Goal: Complete application form

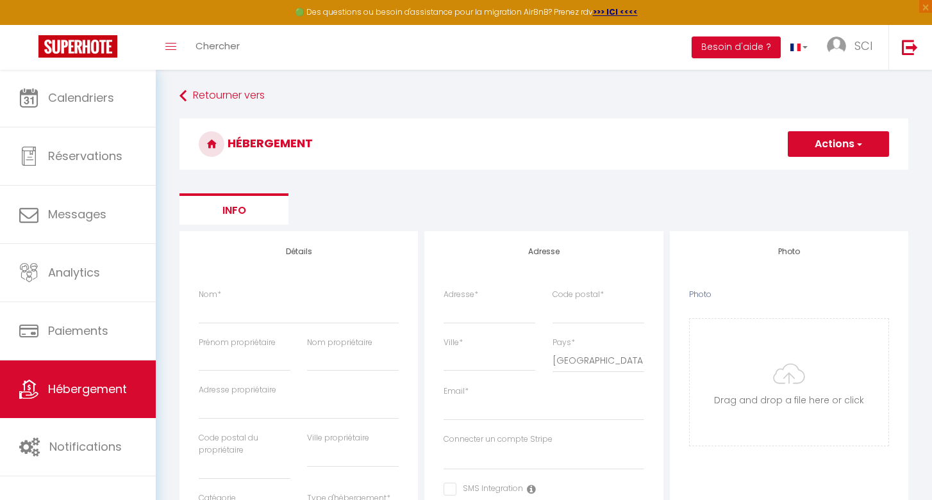
select select "3"
select select "2"
select select "1"
select select "15:00"
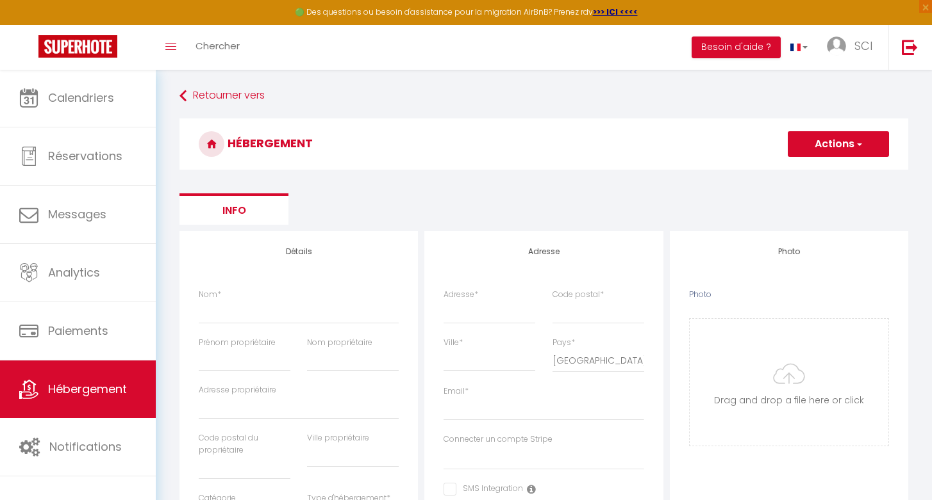
select select "23:45"
select select "11:00"
select select "30"
select select "120"
select select
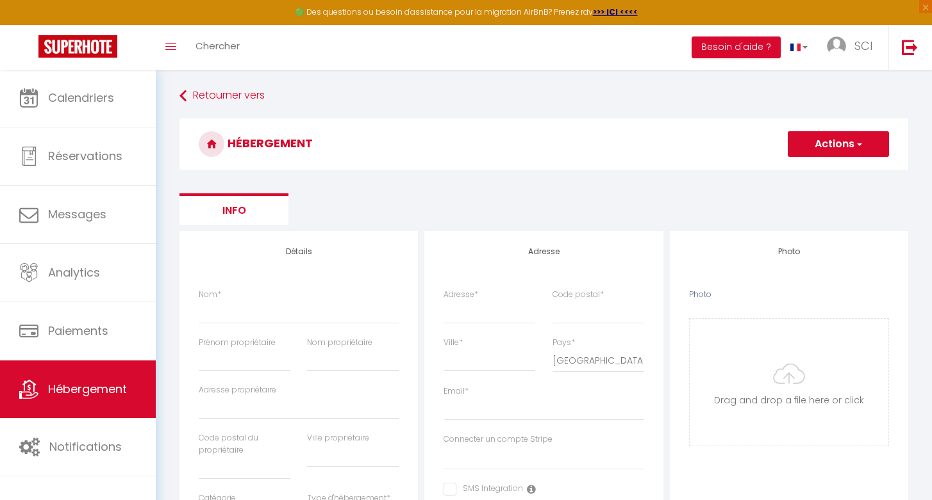
select select "28"
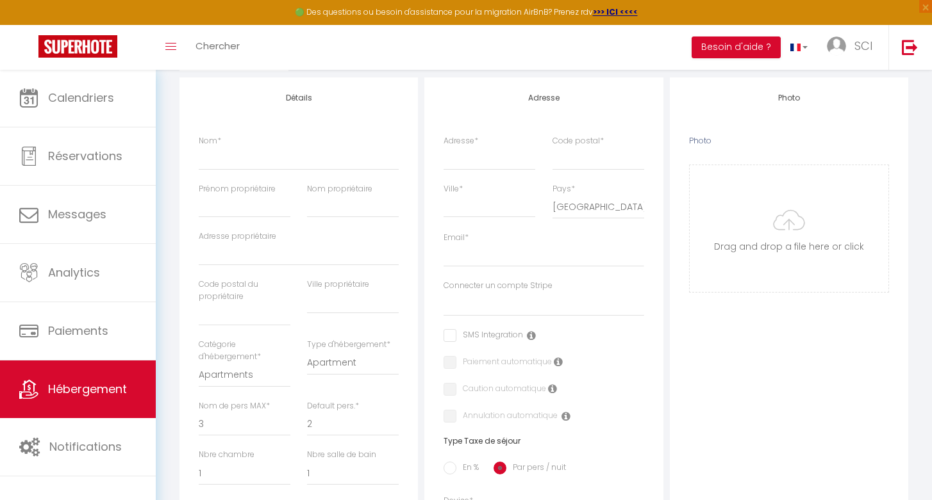
scroll to position [188, 0]
